Goal: Use online tool/utility: Utilize a website feature to perform a specific function

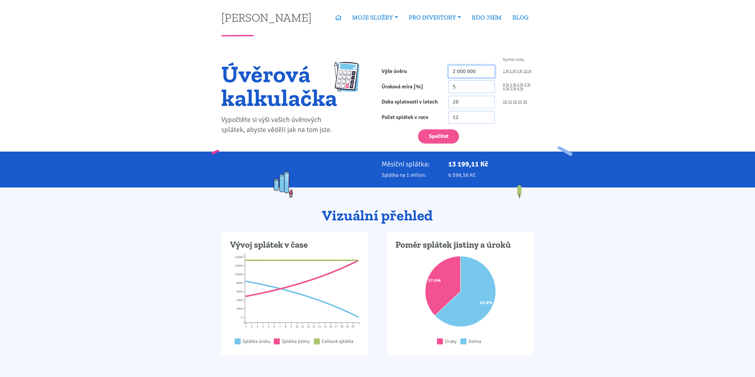
drag, startPoint x: 480, startPoint y: 70, endPoint x: 382, endPoint y: 70, distance: 97.6
click at [383, 70] on div "Výše úvěru 2 000 000 1 M 2 M 5 M 10 M" at bounding box center [458, 71] width 160 height 13
type input "100 000"
click at [502, 88] on div "0 % 1 % 2 % 3 % 4 % 5 % 6 %" at bounding box center [518, 86] width 39 height 13
click at [504, 88] on link "4 %" at bounding box center [506, 89] width 6 height 4
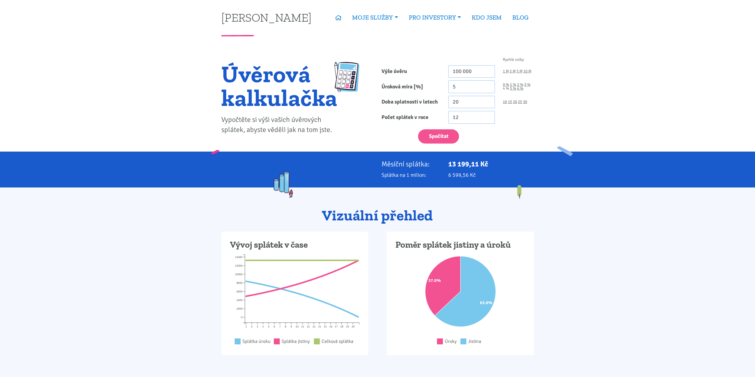
type input "4"
click at [527, 101] on div "10 15 20 25 30" at bounding box center [518, 102] width 39 height 13
click at [526, 101] on link "30" at bounding box center [525, 102] width 4 height 4
type input "30"
click at [442, 143] on button "Spočítat" at bounding box center [438, 136] width 41 height 15
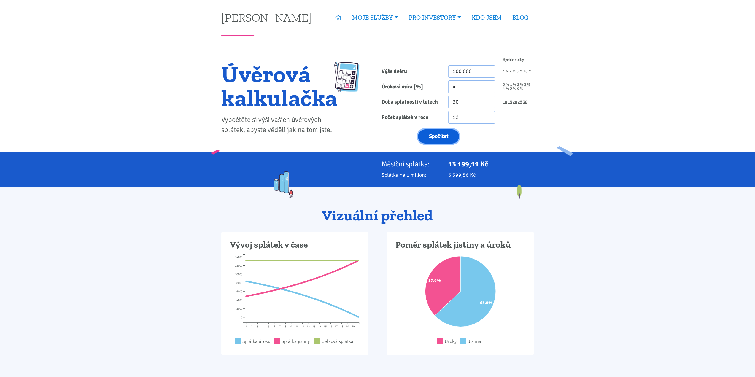
type input "100000"
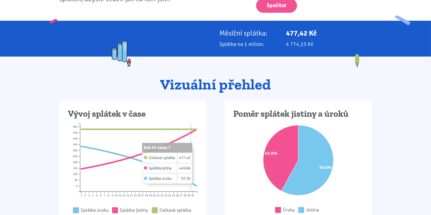
scroll to position [123, 0]
